Goal: Information Seeking & Learning: Learn about a topic

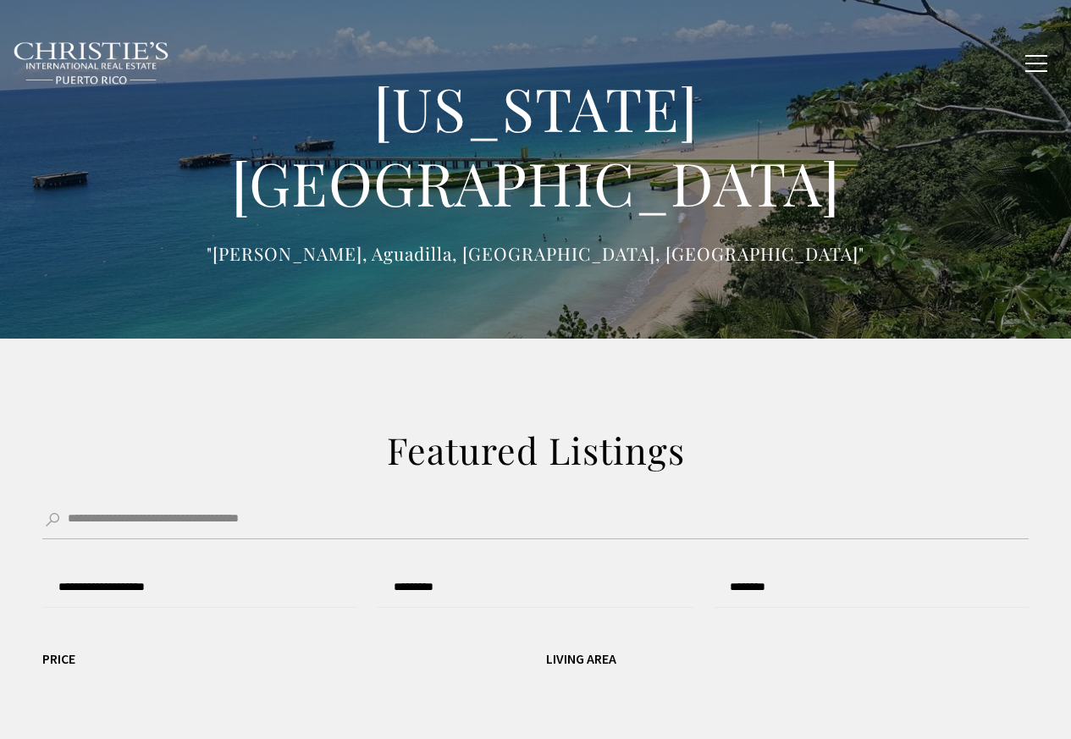
type input "**********"
type input "*********"
